Goal: Obtain resource: Obtain resource

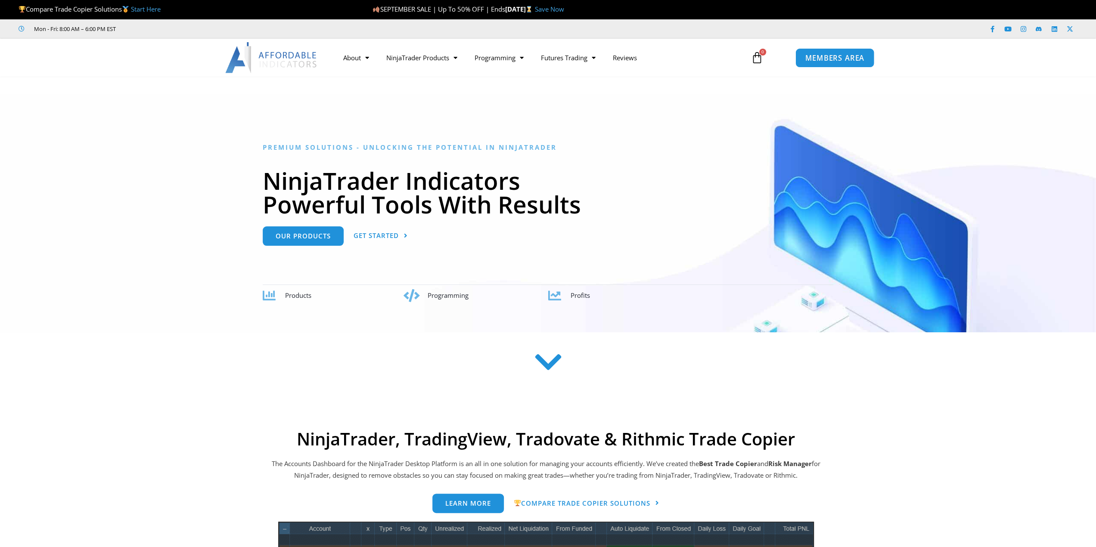
click at [851, 59] on span "MEMBERS AREA" at bounding box center [834, 57] width 59 height 7
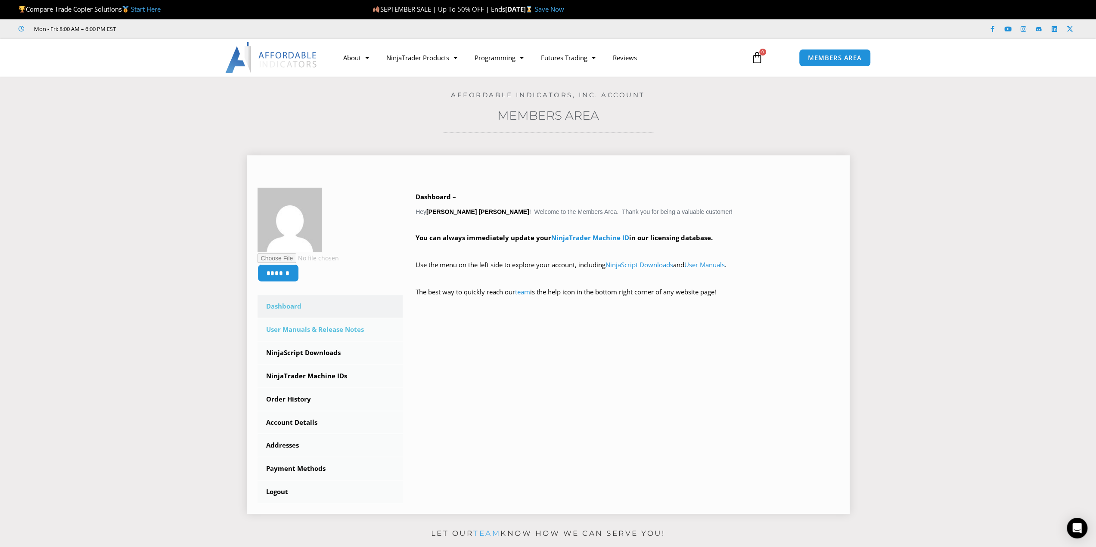
click at [319, 330] on link "User Manuals & Release Notes" at bounding box center [331, 330] width 146 height 22
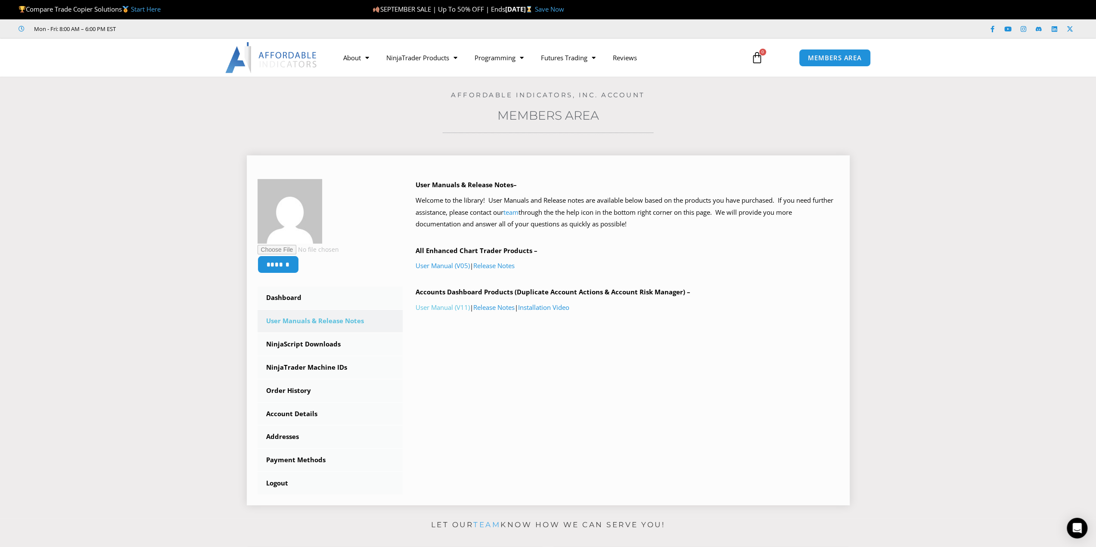
click at [441, 307] on link "User Manual (V11)" at bounding box center [443, 307] width 54 height 9
